Goal: Browse casually

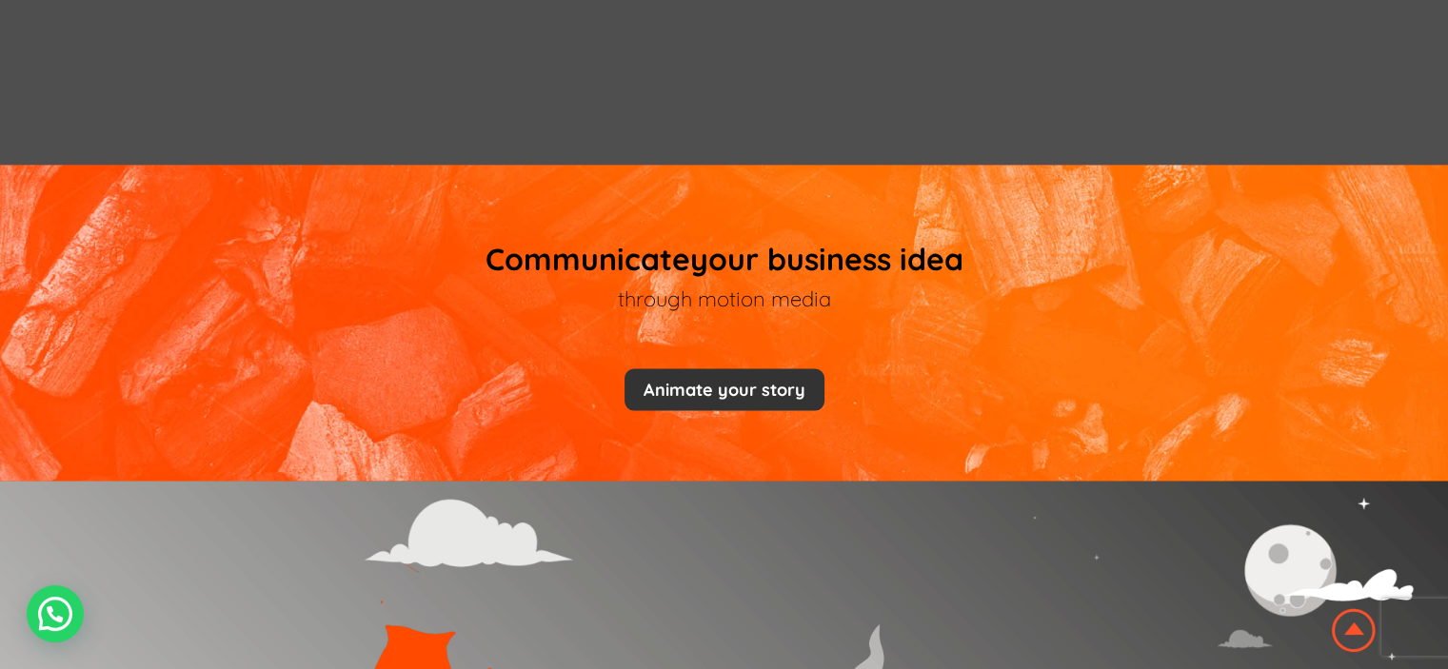
scroll to position [4036, 0]
